Goal: Information Seeking & Learning: Compare options

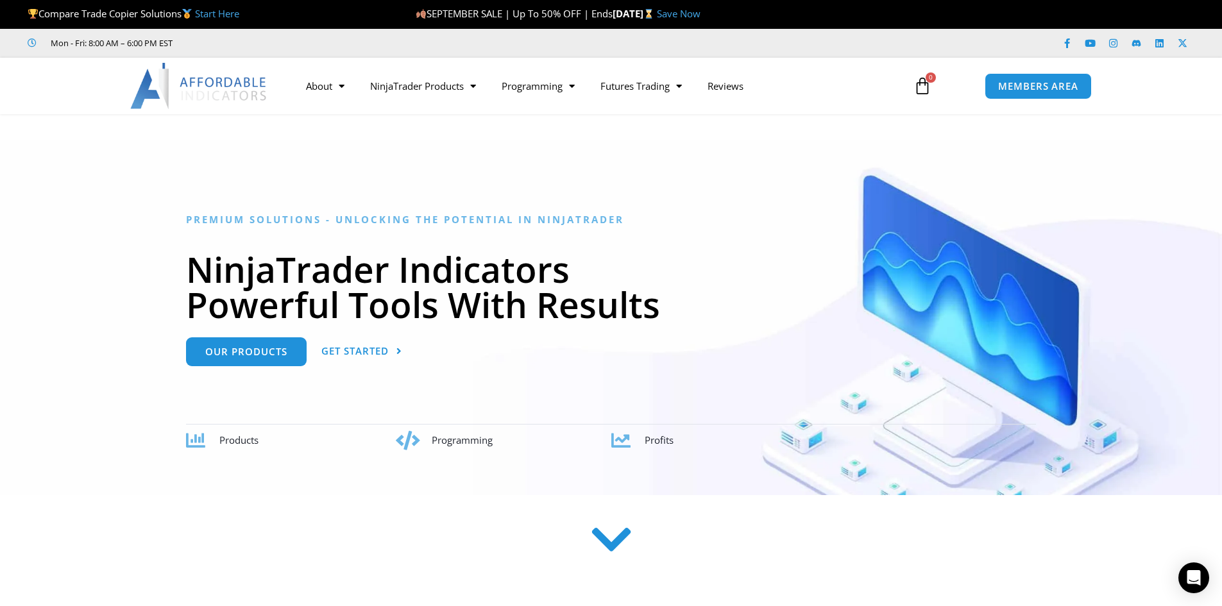
click at [622, 541] on icon at bounding box center [611, 540] width 46 height 46
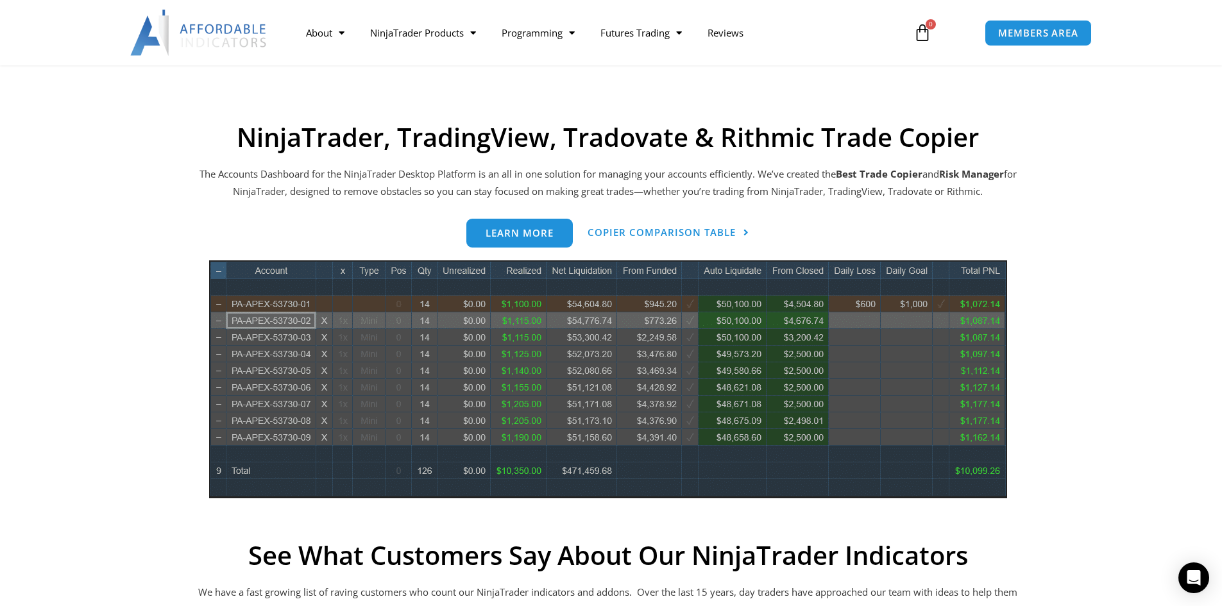
scroll to position [453, 0]
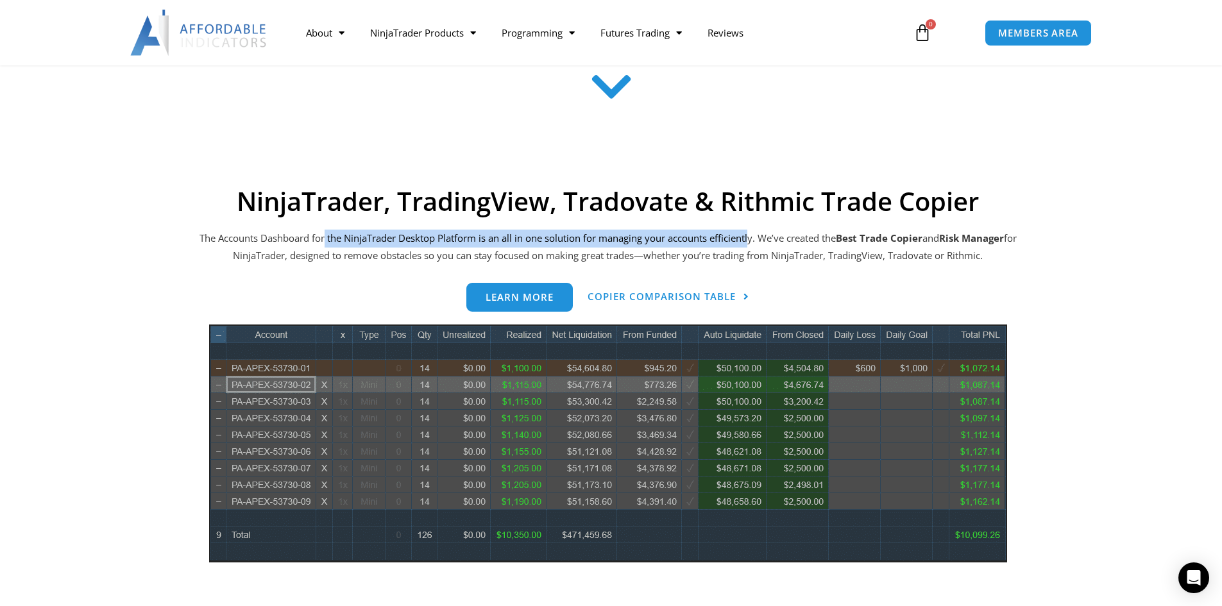
drag, startPoint x: 326, startPoint y: 236, endPoint x: 753, endPoint y: 242, distance: 426.5
click at [753, 242] on p "The Accounts Dashboard for the NinjaTrader Desktop Platform is an all in one so…" at bounding box center [608, 248] width 821 height 36
click at [656, 299] on span "Copier Comparison Table" at bounding box center [661, 297] width 148 height 10
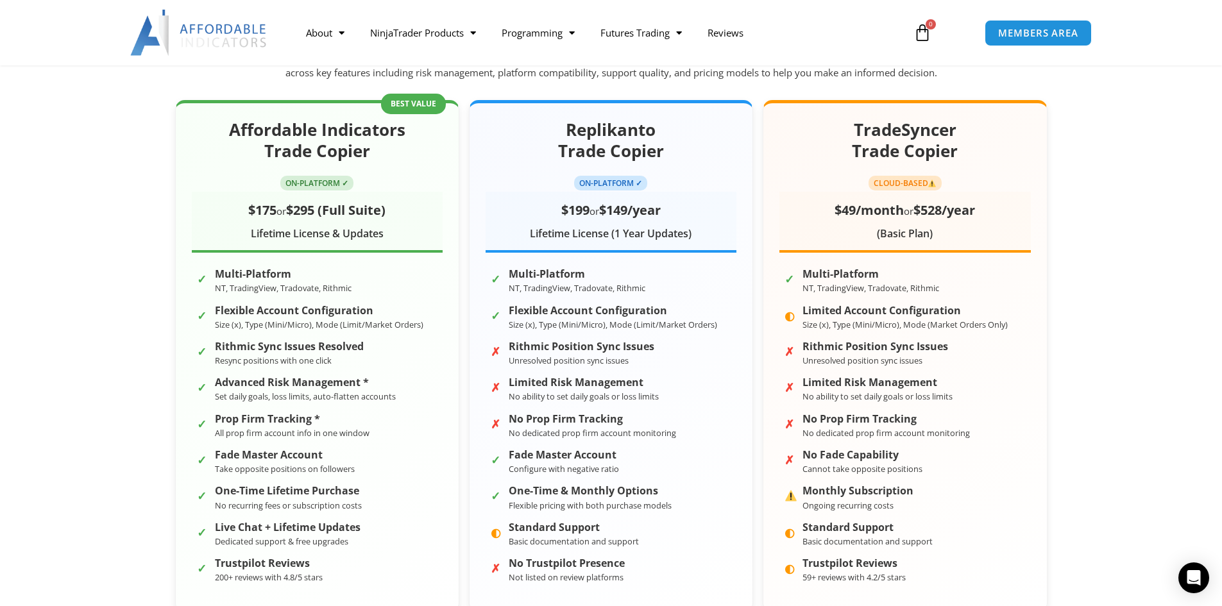
scroll to position [192, 0]
click at [358, 151] on h2 "Affordable Indicators Trade Copier" at bounding box center [317, 139] width 251 height 44
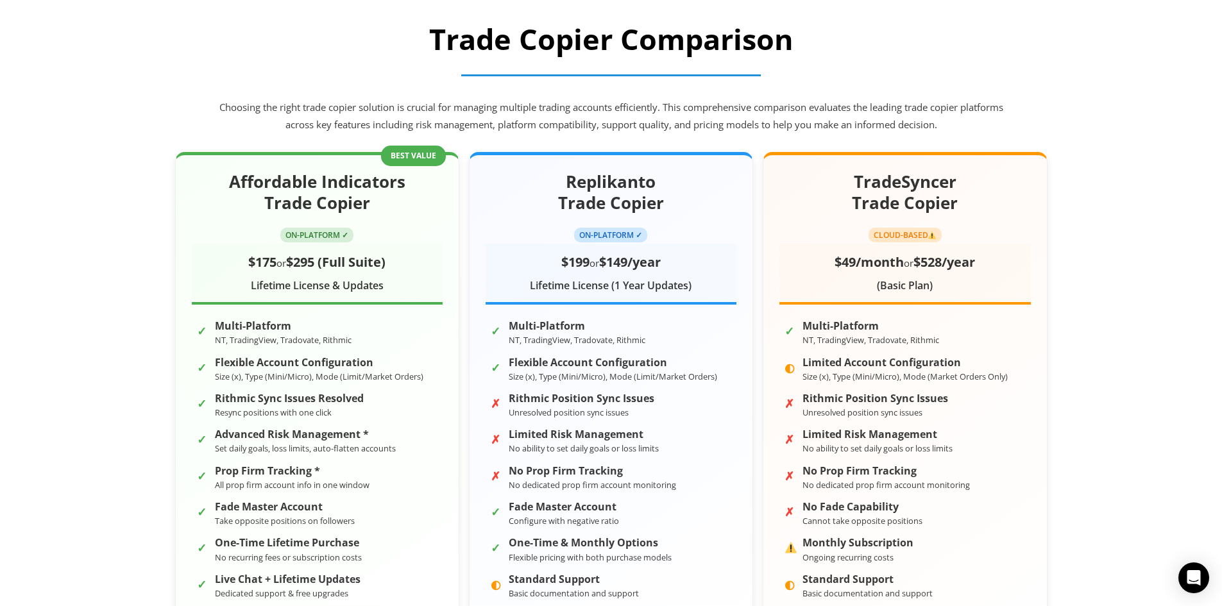
scroll to position [449, 0]
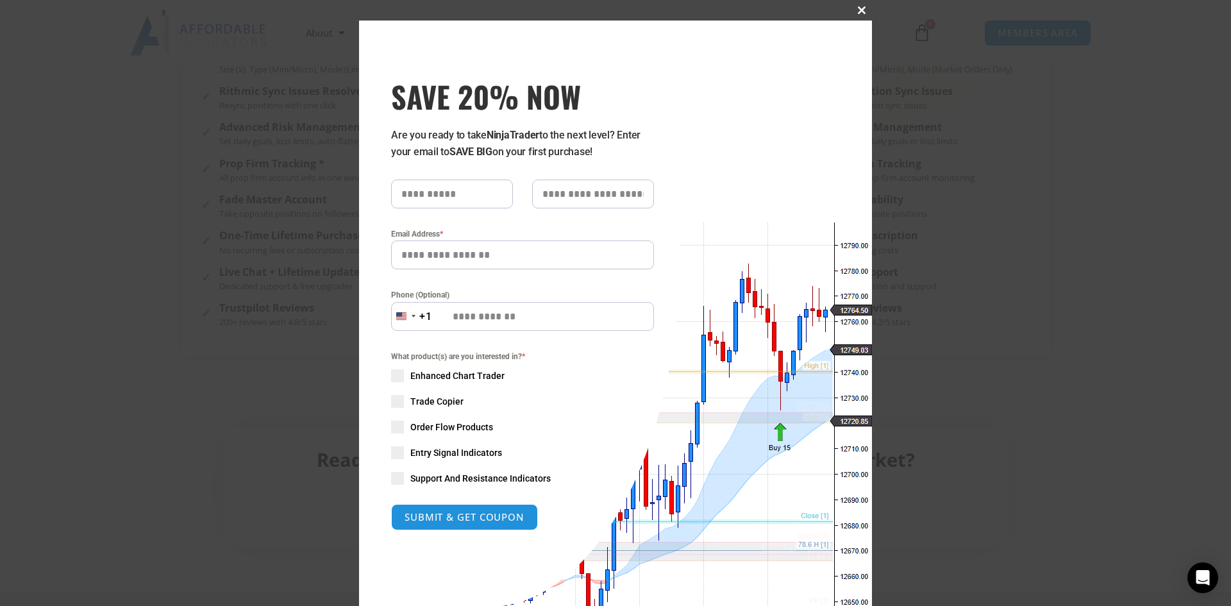
click at [857, 10] on span "SAVE 20% NOW popup" at bounding box center [862, 10] width 21 height 8
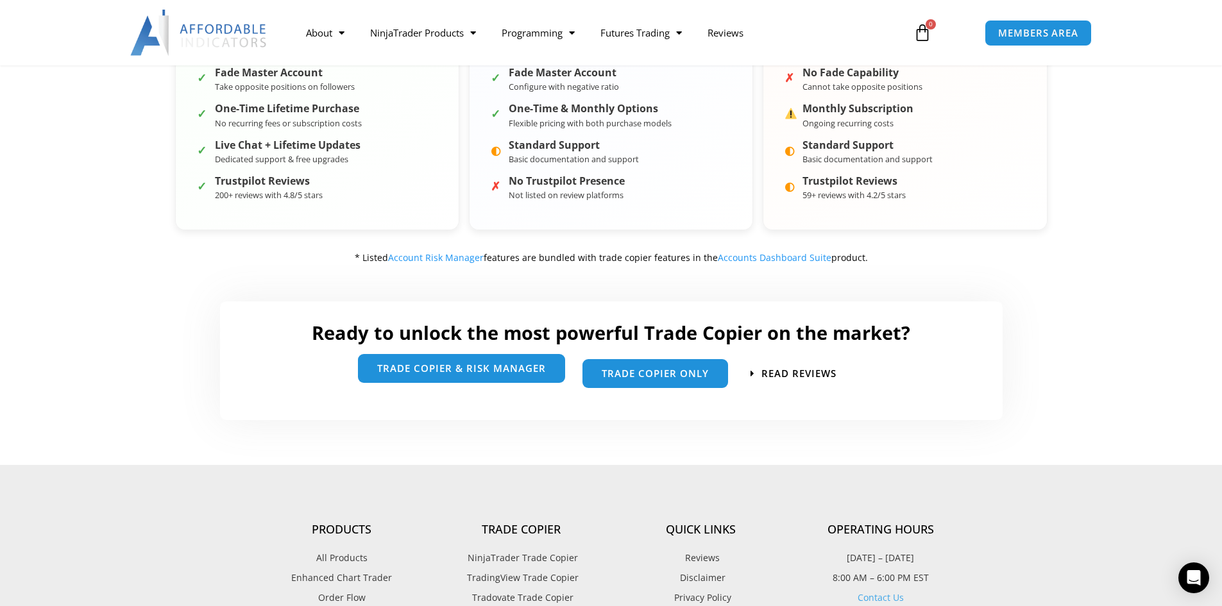
scroll to position [577, 0]
click at [503, 369] on span "trade copier & Risk manager" at bounding box center [461, 367] width 169 height 10
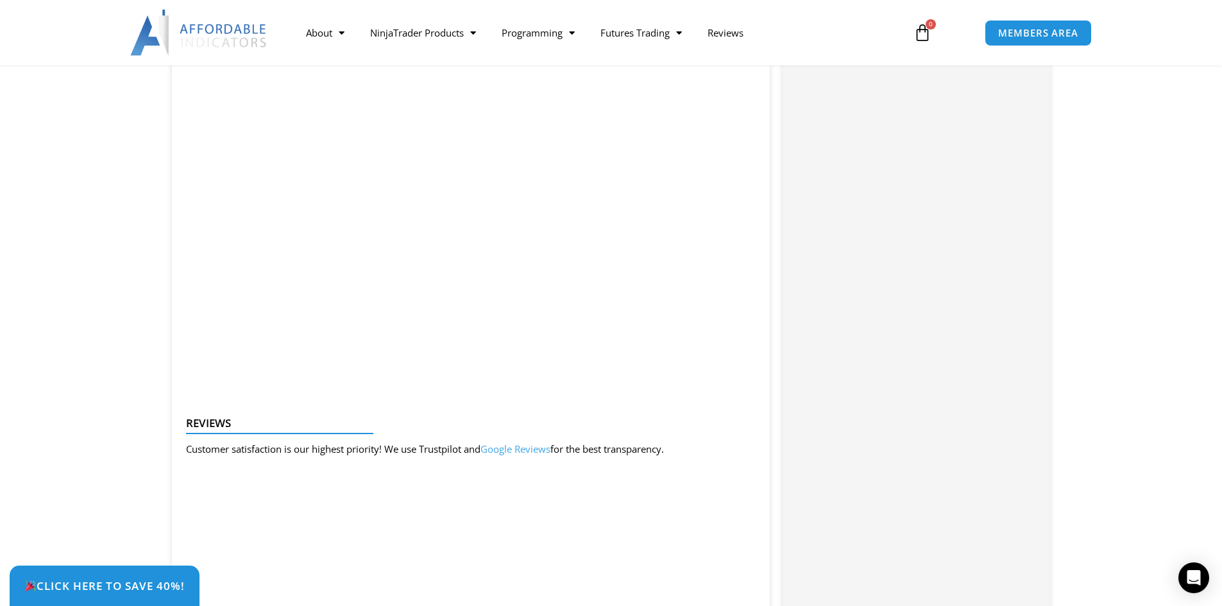
scroll to position [1347, 0]
